Goal: Transaction & Acquisition: Book appointment/travel/reservation

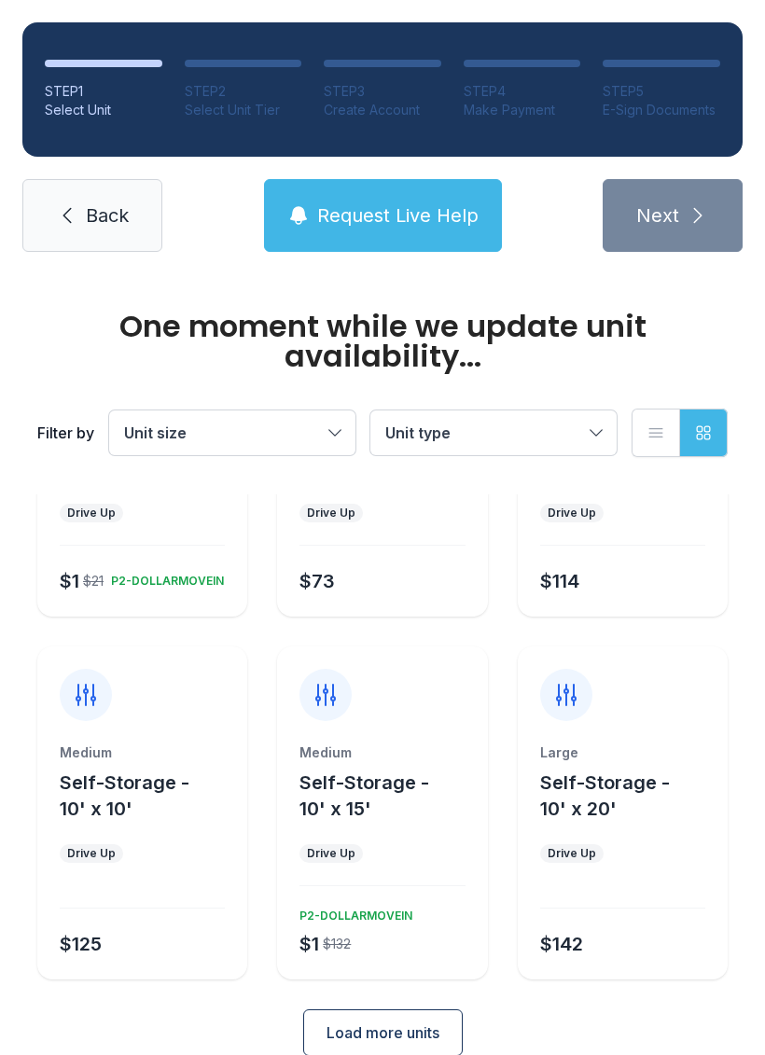
scroll to position [174, 0]
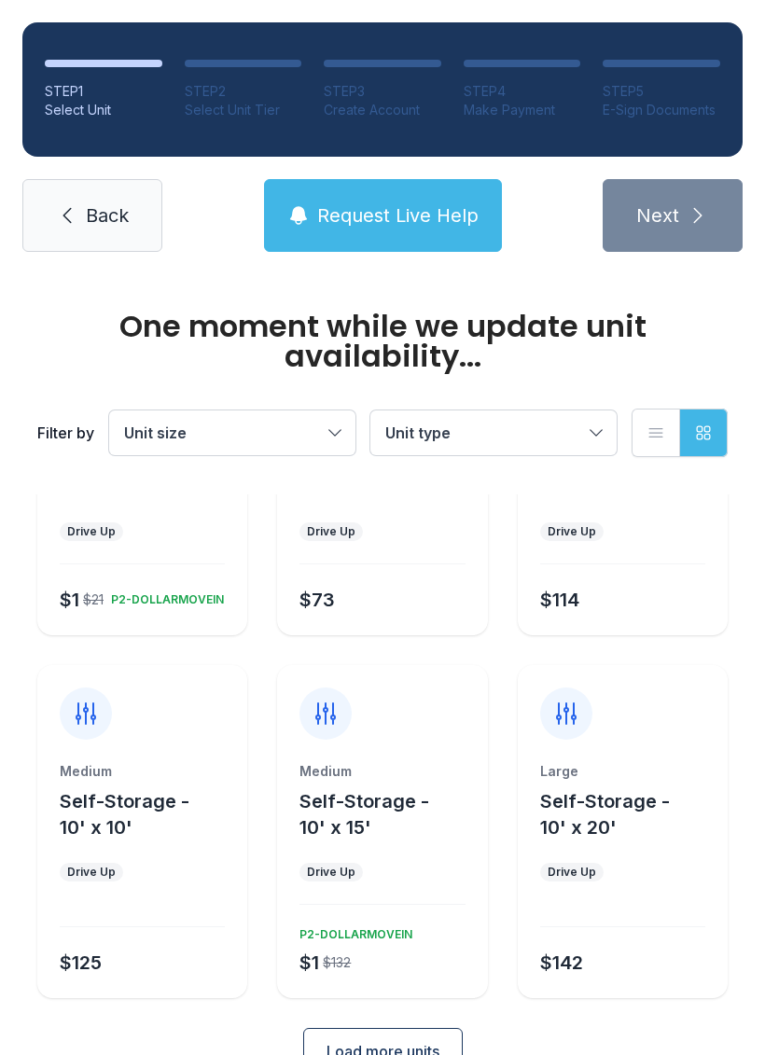
click at [661, 766] on div "Large" at bounding box center [622, 771] width 165 height 19
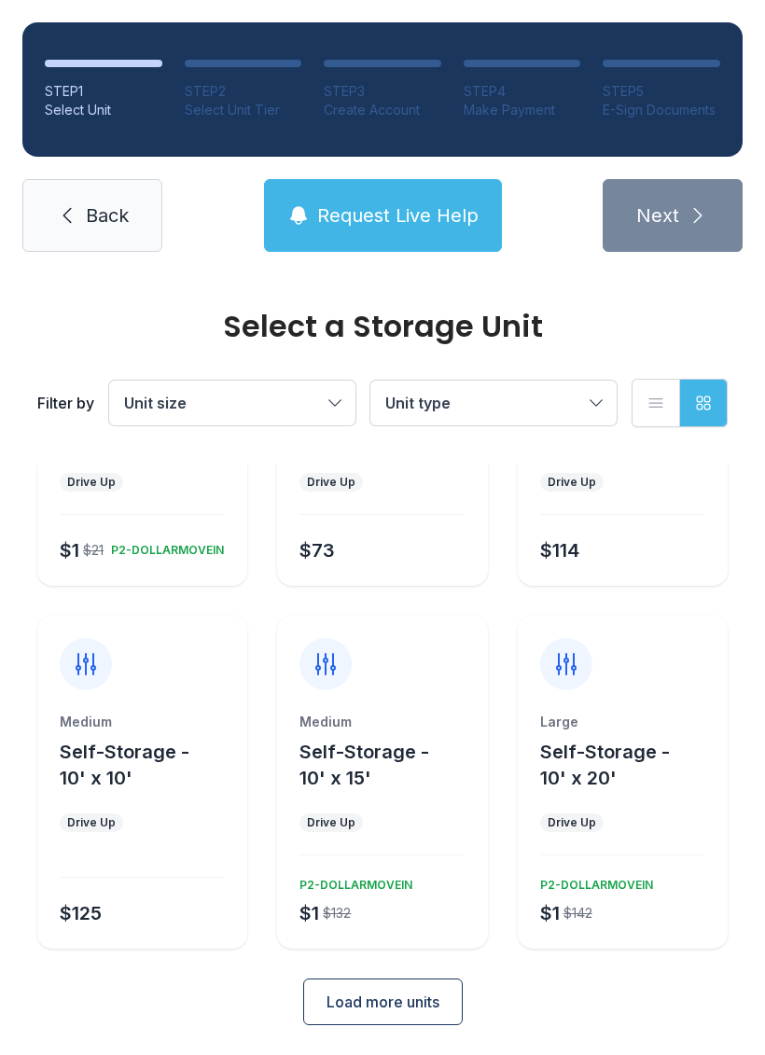
scroll to position [192, 0]
click at [590, 763] on span "Self-Storage - 10' x 20'" at bounding box center [605, 766] width 130 height 49
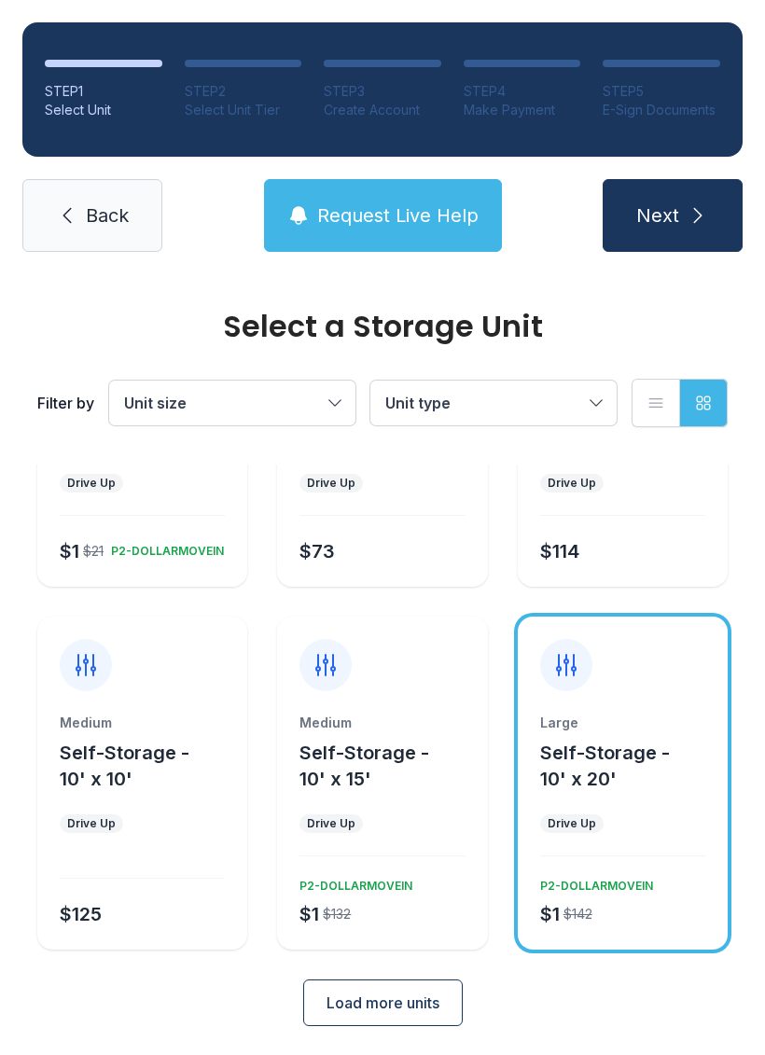
click at [684, 220] on button "Next" at bounding box center [673, 215] width 140 height 73
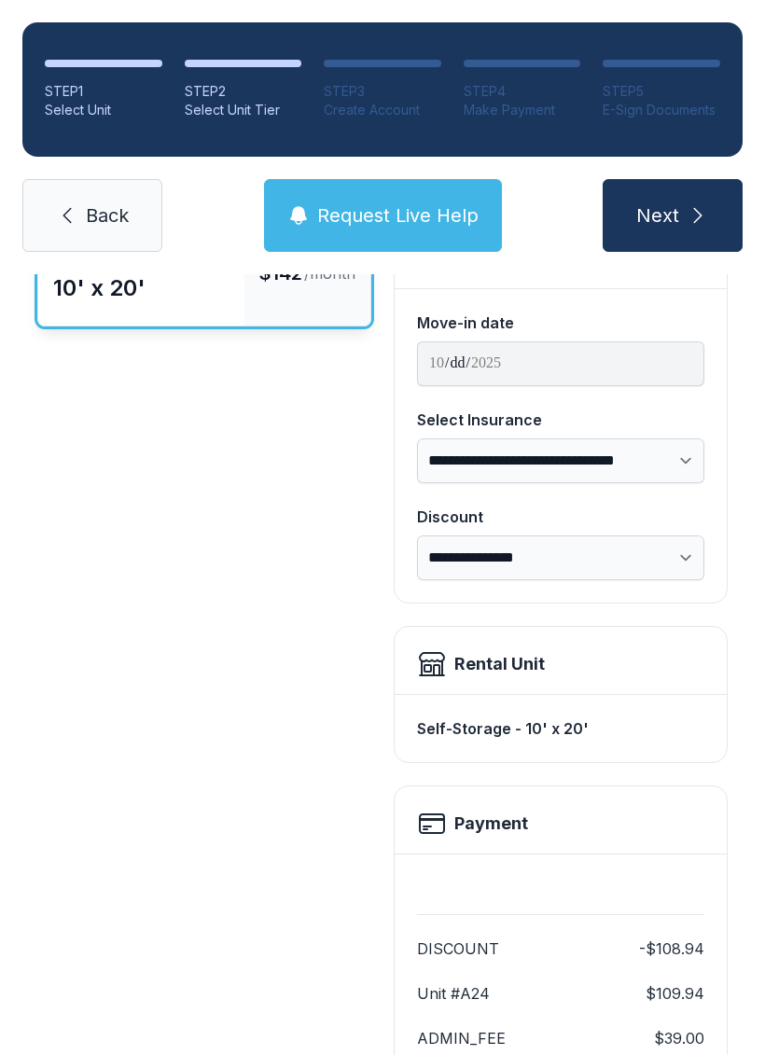
scroll to position [160, 0]
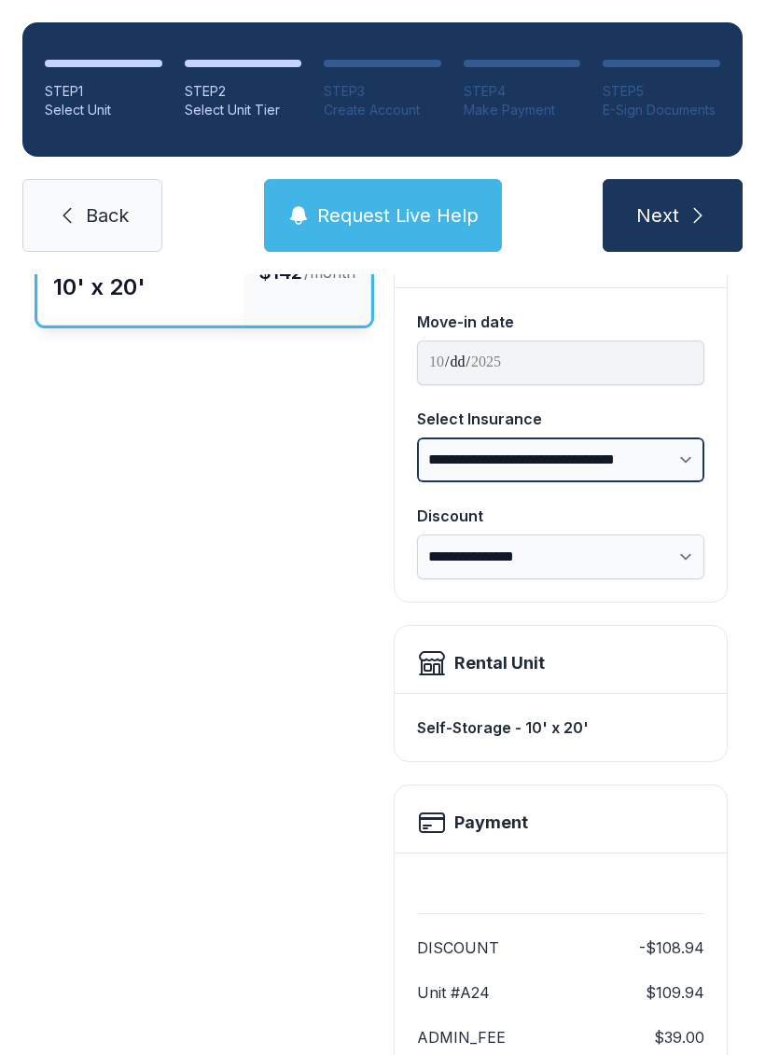
click at [688, 462] on select "**********" at bounding box center [560, 460] width 287 height 45
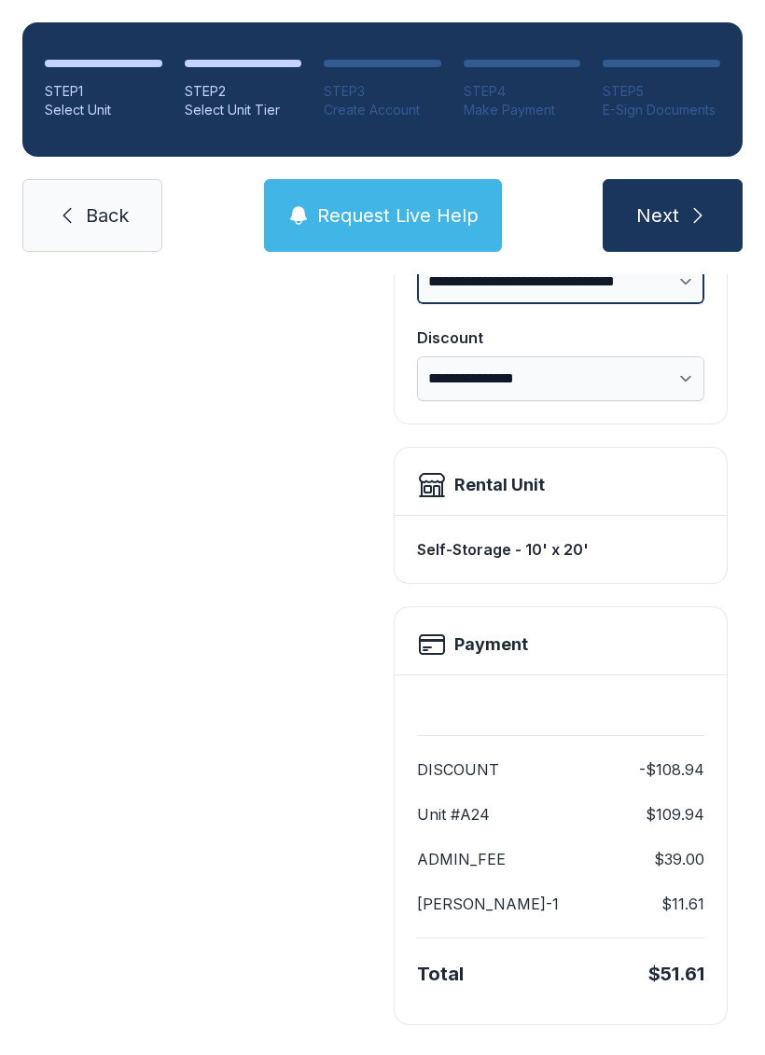
scroll to position [337, 0]
click at [762, 908] on div "**********" at bounding box center [382, 519] width 765 height 1164
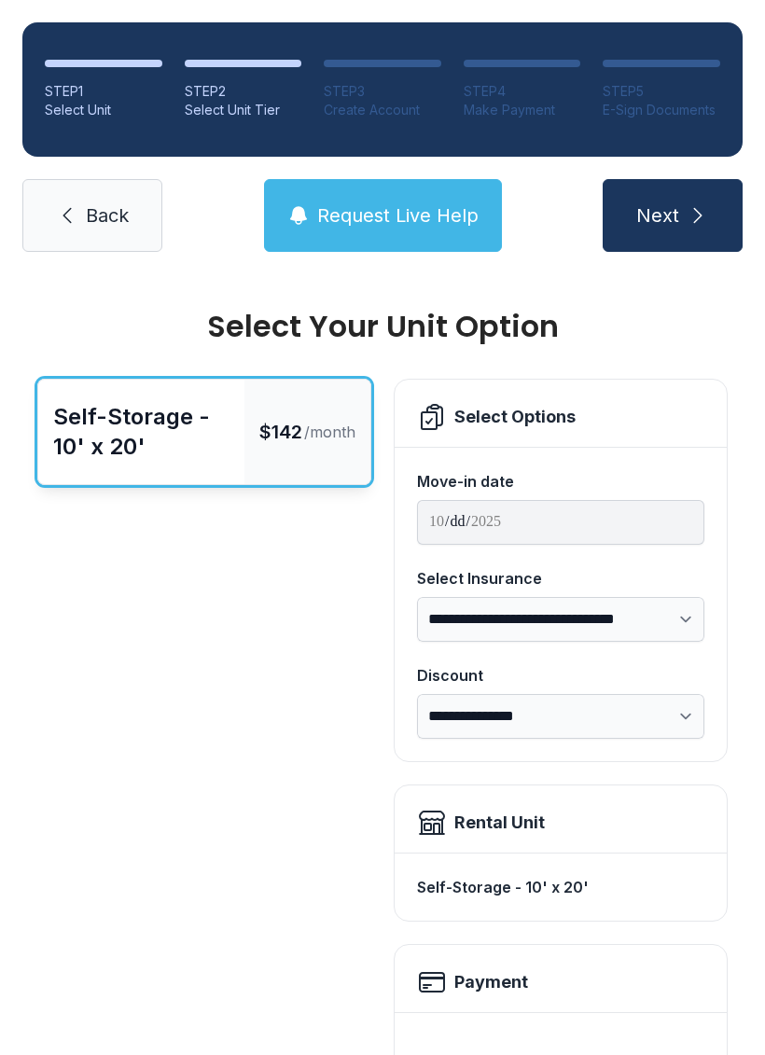
scroll to position [-1, 0]
click at [113, 202] on link "Back" at bounding box center [92, 215] width 140 height 73
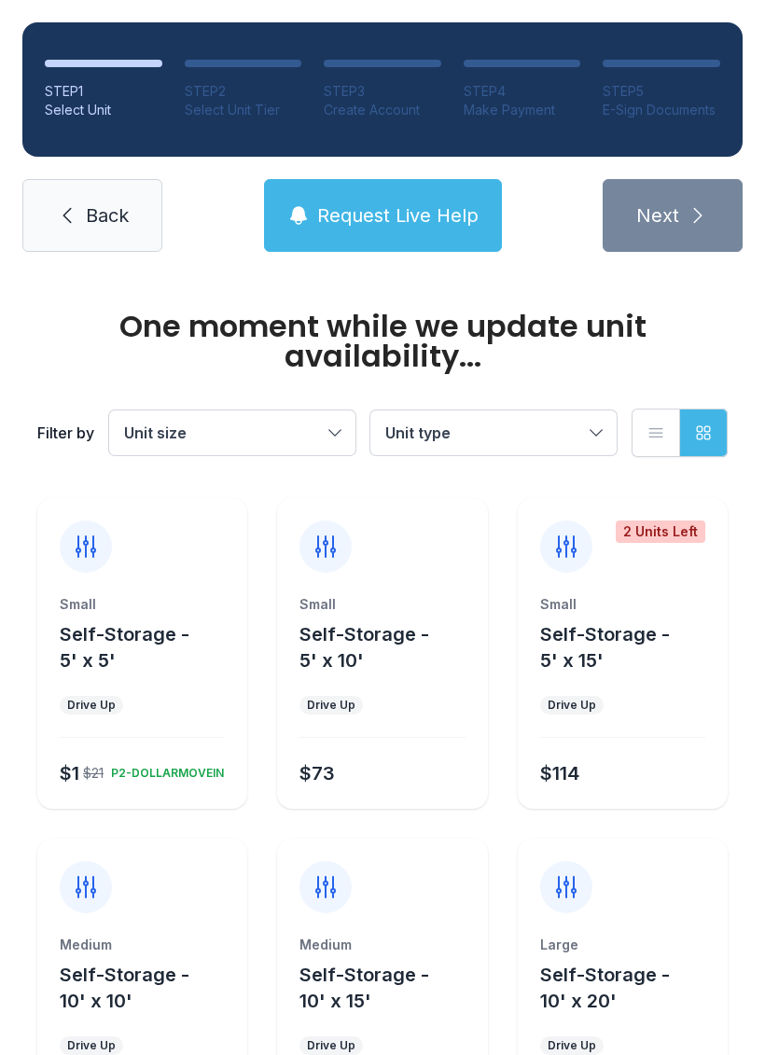
click at [101, 197] on link "Back" at bounding box center [92, 215] width 140 height 73
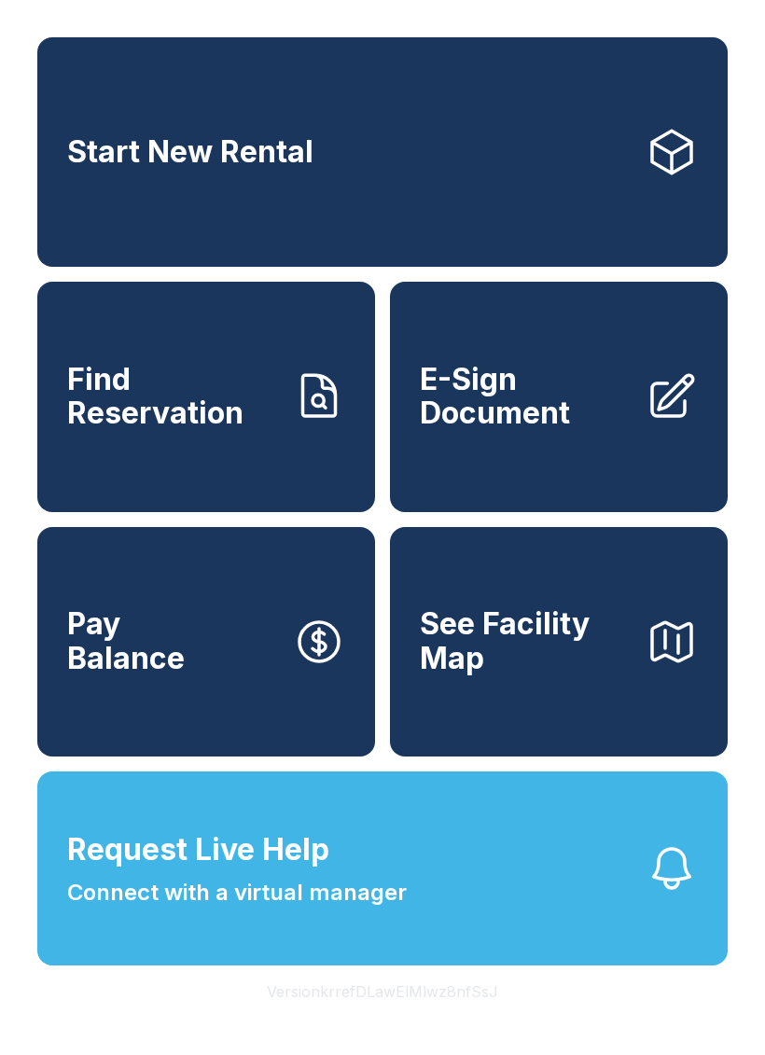
click at [528, 426] on span "E-Sign Document" at bounding box center [525, 397] width 211 height 68
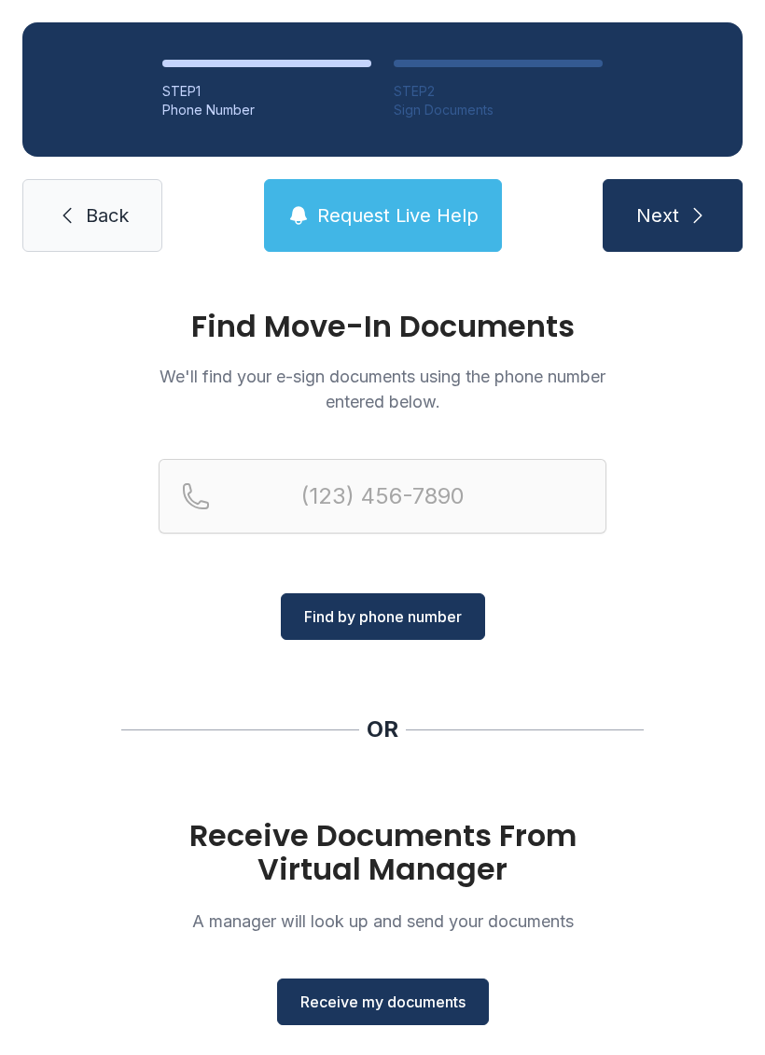
click at [118, 225] on span "Back" at bounding box center [107, 216] width 43 height 26
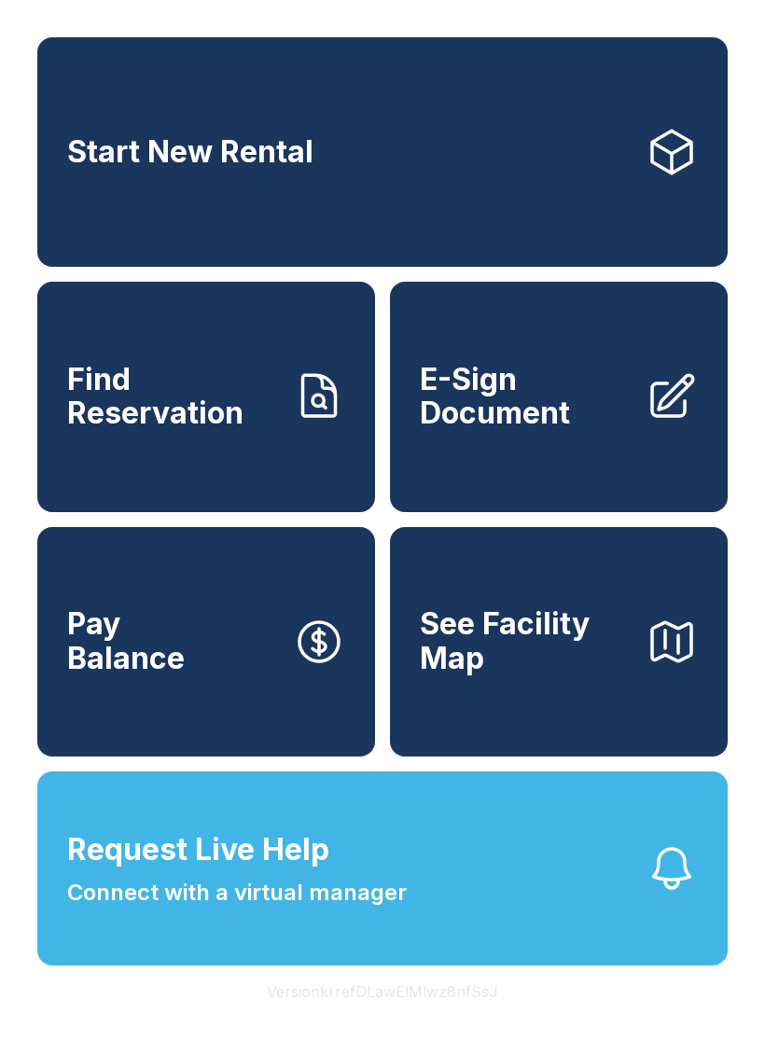
click at [553, 676] on span "See Facility Map" at bounding box center [525, 642] width 211 height 68
